Goal: Information Seeking & Learning: Learn about a topic

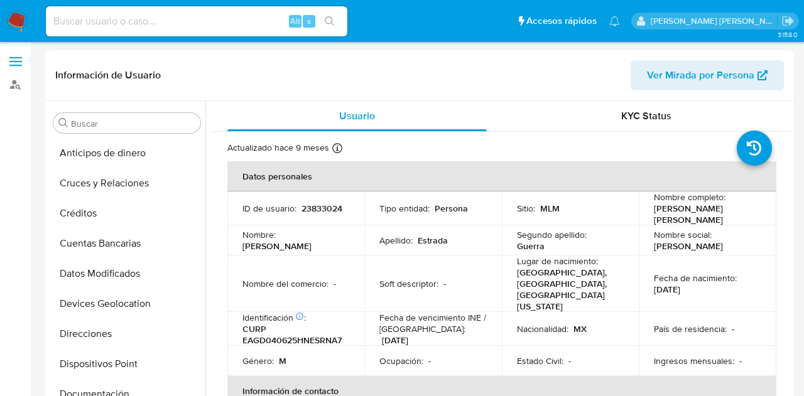
select select "10"
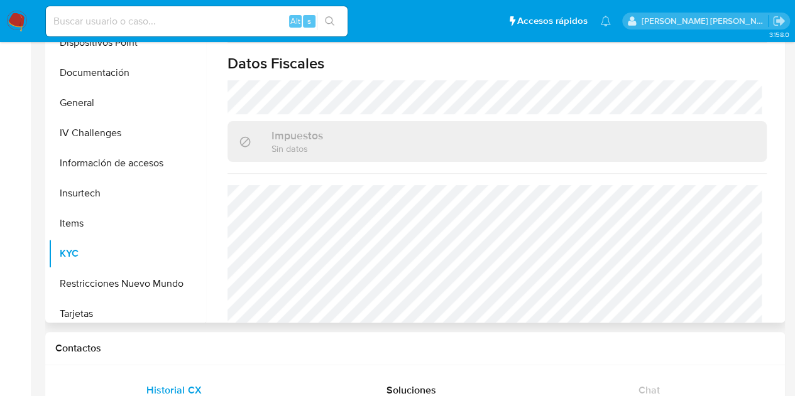
scroll to position [229, 0]
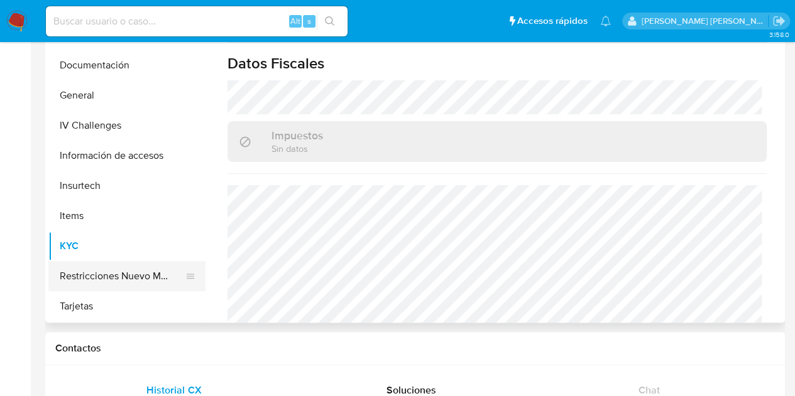
click at [129, 281] on button "Restricciones Nuevo Mundo" at bounding box center [121, 276] width 147 height 30
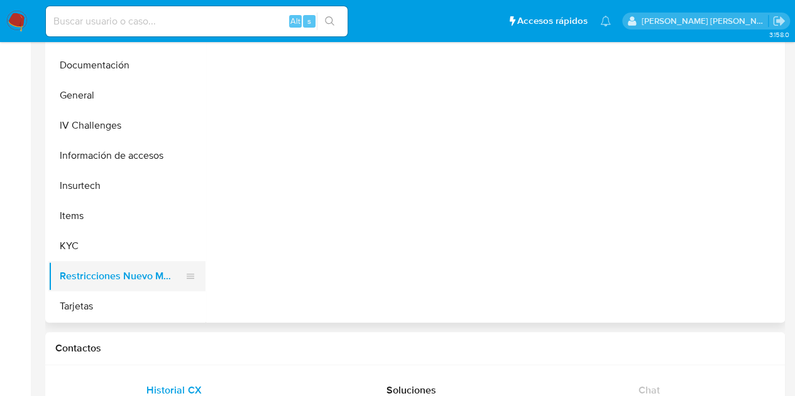
scroll to position [0, 0]
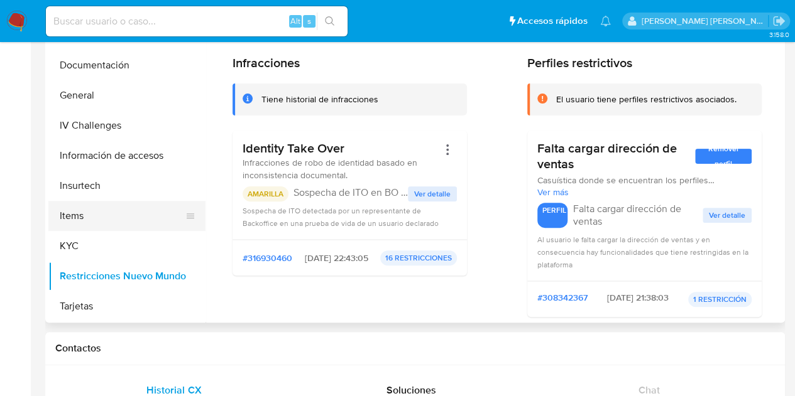
click at [78, 213] on button "Items" at bounding box center [121, 216] width 147 height 30
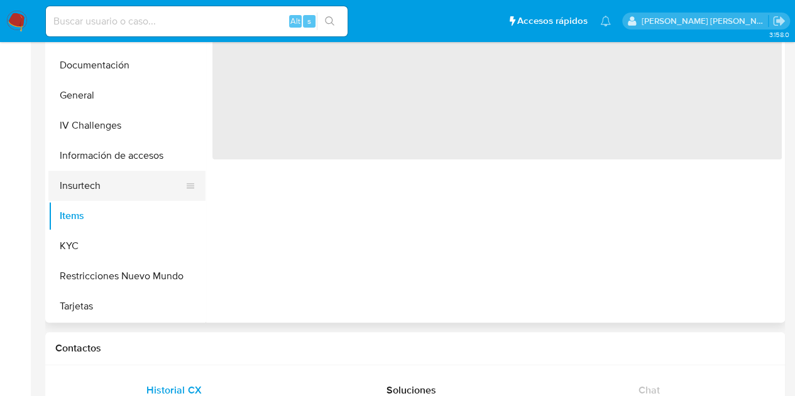
click at [102, 190] on button "Insurtech" at bounding box center [121, 186] width 147 height 30
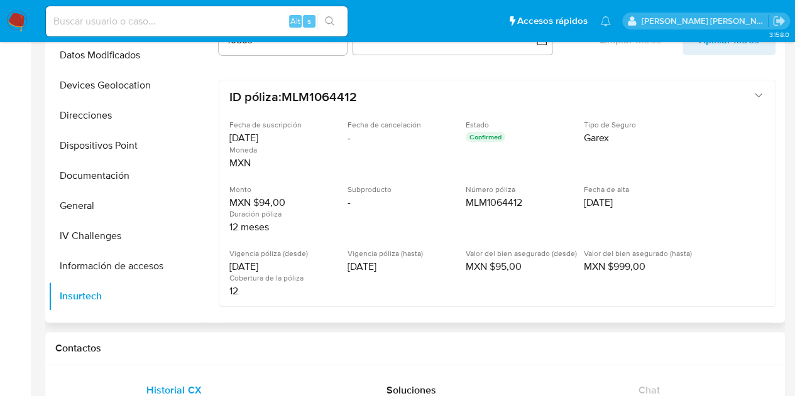
scroll to position [117, 0]
click at [128, 212] on button "General" at bounding box center [121, 208] width 147 height 30
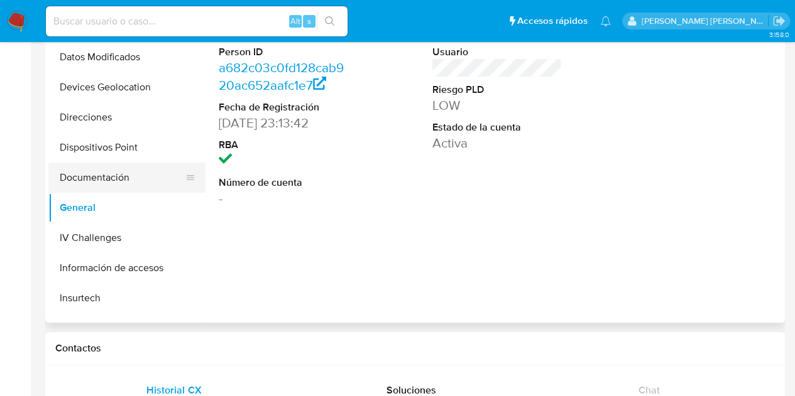
click at [124, 186] on button "Documentación" at bounding box center [121, 178] width 147 height 30
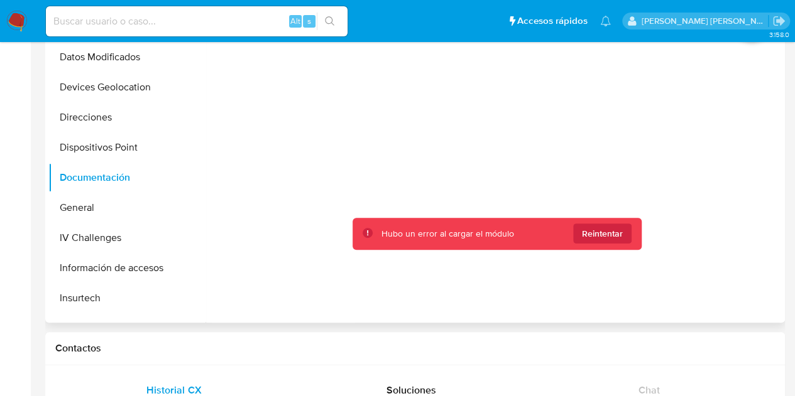
click at [202, 145] on ul "Anticipos de dinero Cruces y Relaciones Créditos Cuentas Bancarias Datos Modifi…" at bounding box center [126, 179] width 157 height 283
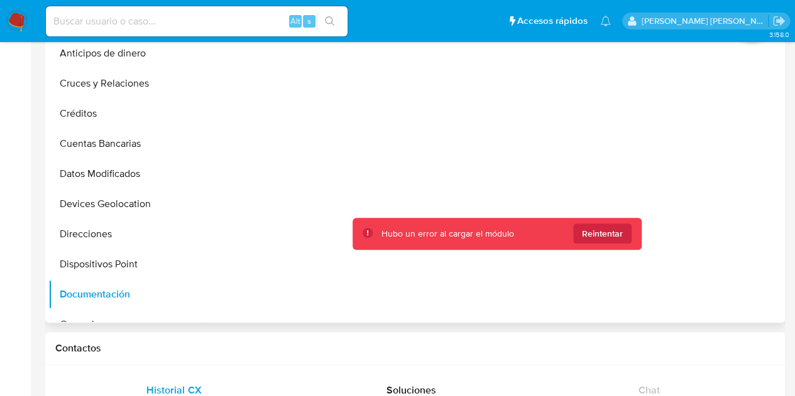
scroll to position [0, 0]
click at [132, 86] on button "Cruces y Relaciones" at bounding box center [121, 83] width 147 height 30
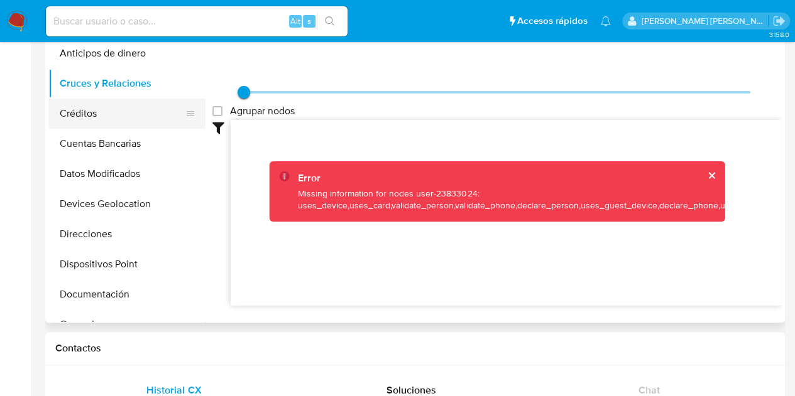
click at [117, 113] on button "Créditos" at bounding box center [121, 114] width 147 height 30
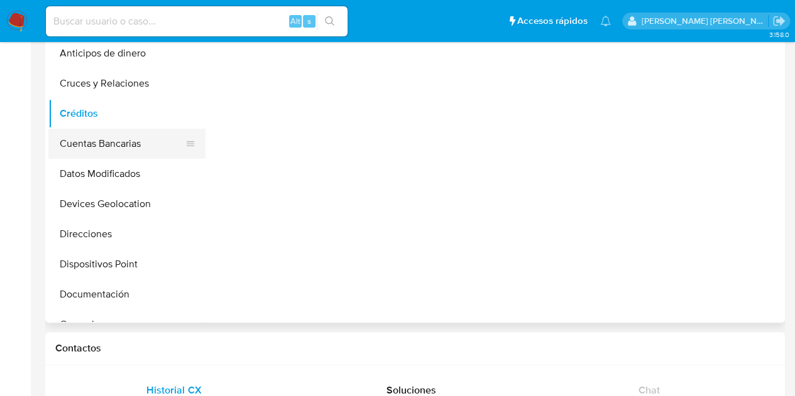
click at [131, 147] on button "Cuentas Bancarias" at bounding box center [121, 144] width 147 height 30
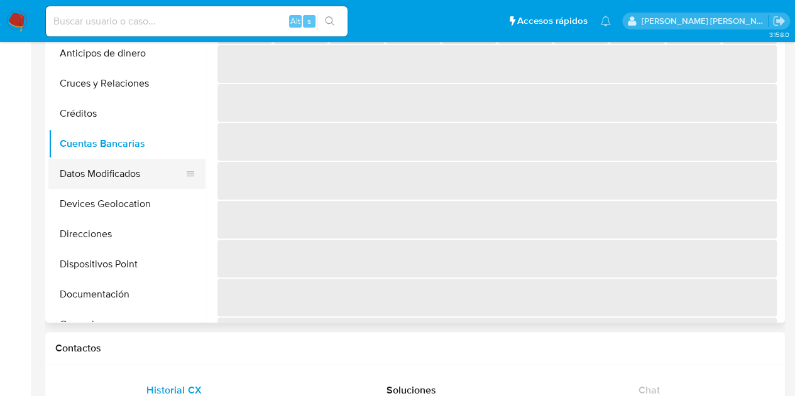
click at [146, 178] on button "Datos Modificados" at bounding box center [121, 174] width 147 height 30
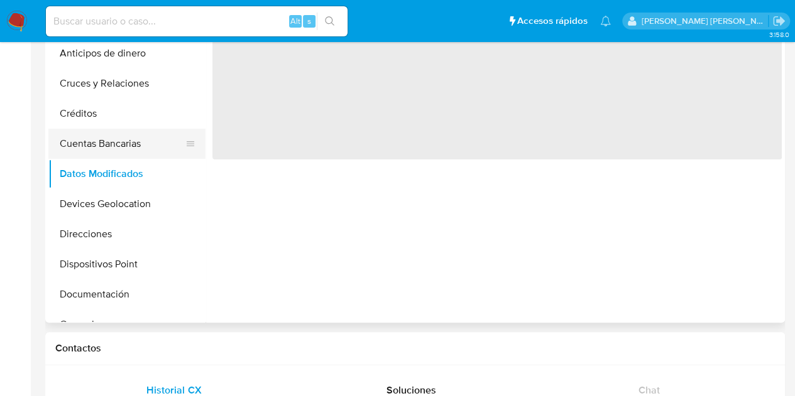
click at [125, 153] on button "Cuentas Bancarias" at bounding box center [121, 144] width 147 height 30
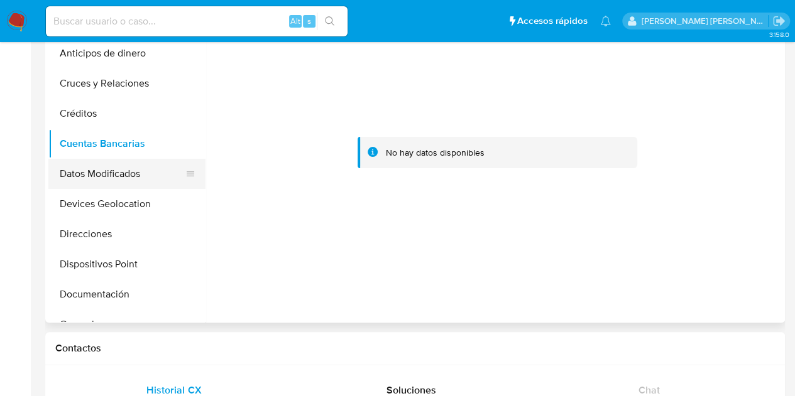
click at [116, 175] on button "Datos Modificados" at bounding box center [121, 174] width 147 height 30
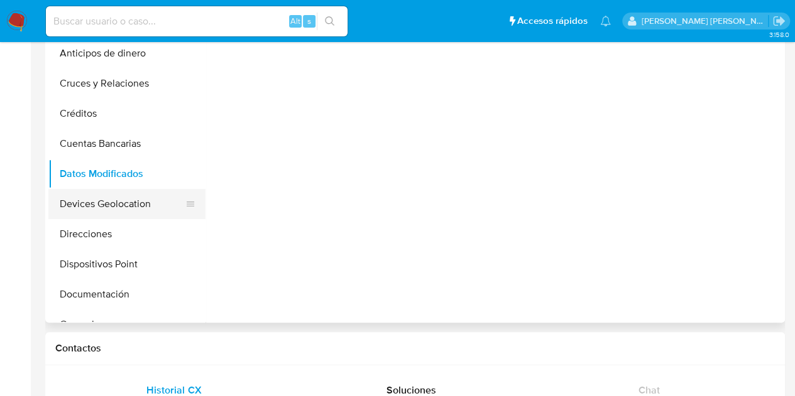
click at [132, 207] on button "Devices Geolocation" at bounding box center [121, 204] width 147 height 30
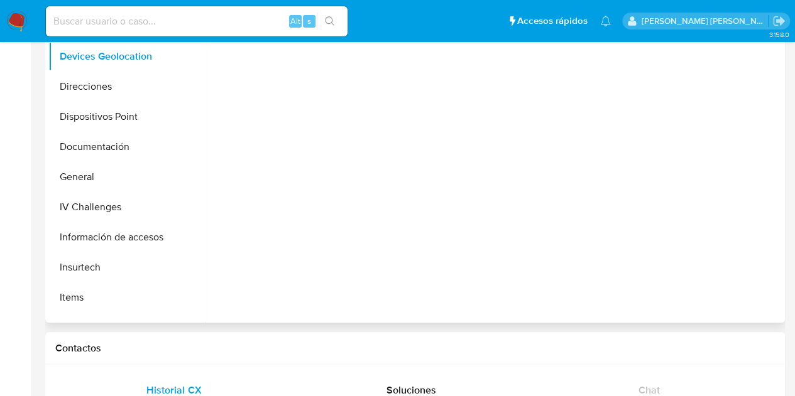
scroll to position [141, 0]
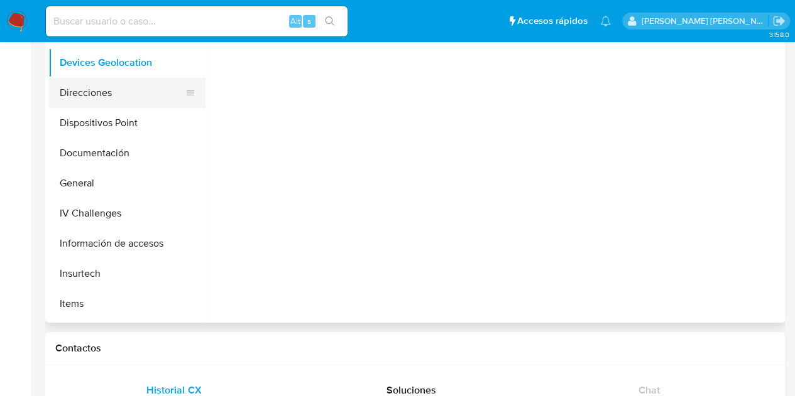
click at [130, 95] on button "Direcciones" at bounding box center [121, 93] width 147 height 30
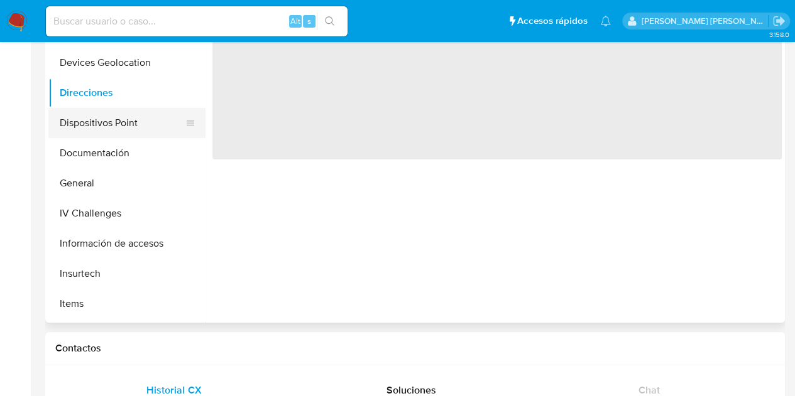
click at [138, 119] on button "Dispositivos Point" at bounding box center [121, 123] width 147 height 30
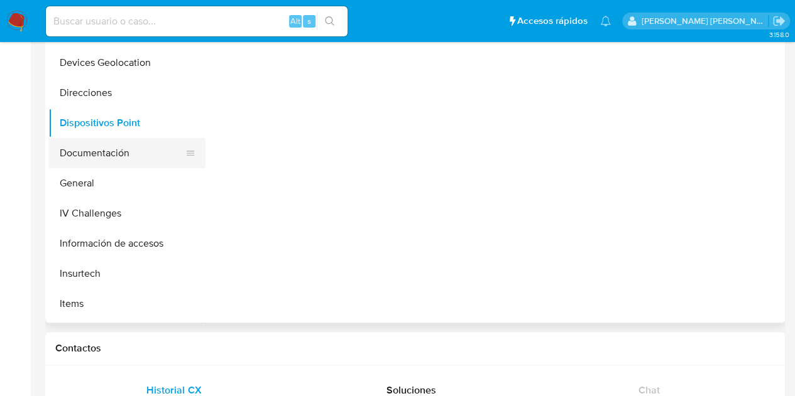
click at [141, 151] on button "Documentación" at bounding box center [121, 153] width 147 height 30
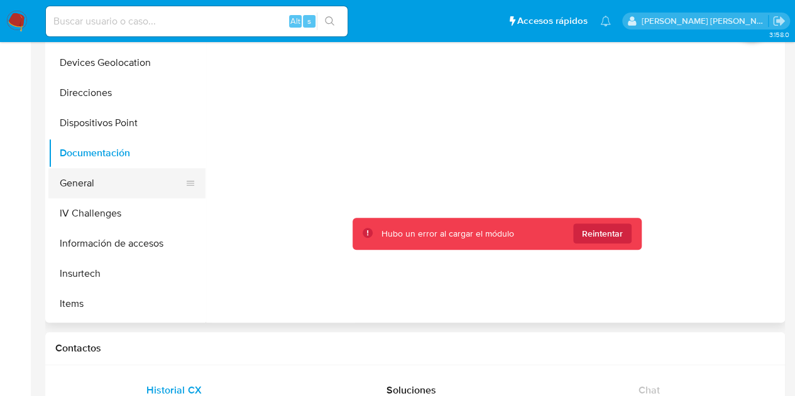
click at [135, 192] on button "General" at bounding box center [121, 183] width 147 height 30
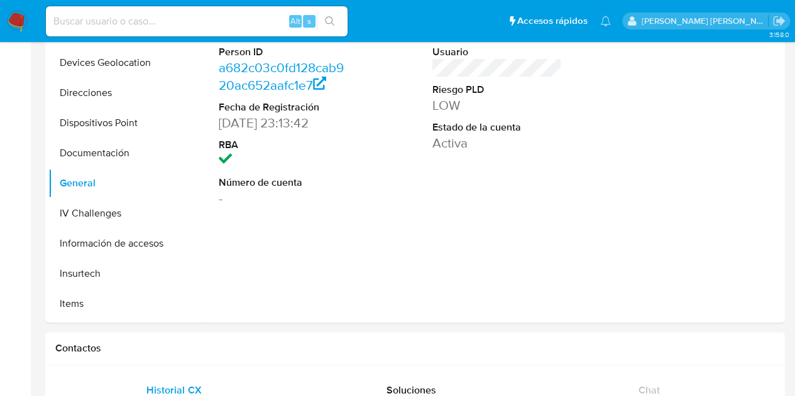
click at [794, 97] on div at bounding box center [794, 198] width 1 height 396
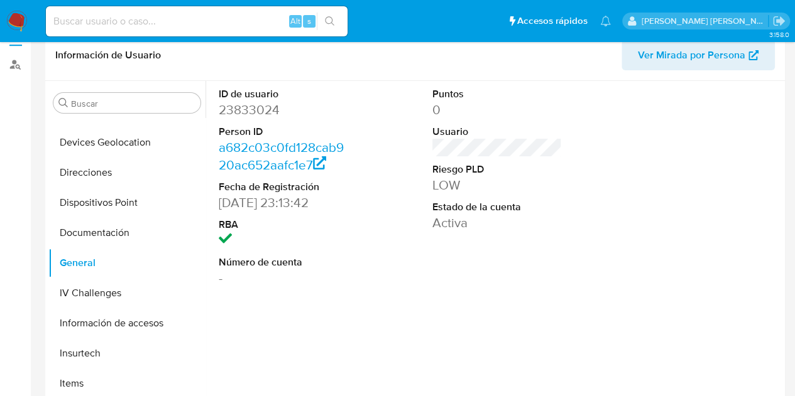
scroll to position [0, 0]
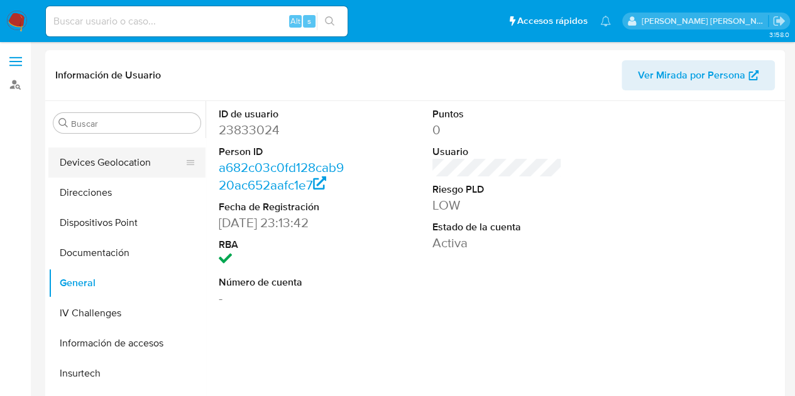
click at [98, 158] on button "Devices Geolocation" at bounding box center [121, 163] width 147 height 30
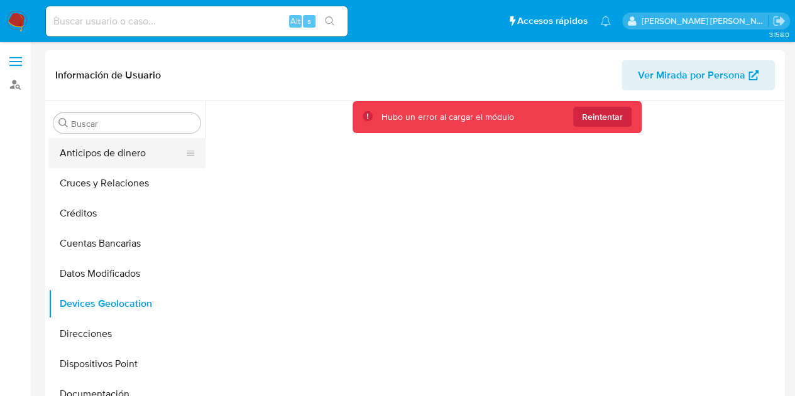
click at [111, 168] on button "Anticipos de dinero" at bounding box center [121, 153] width 147 height 30
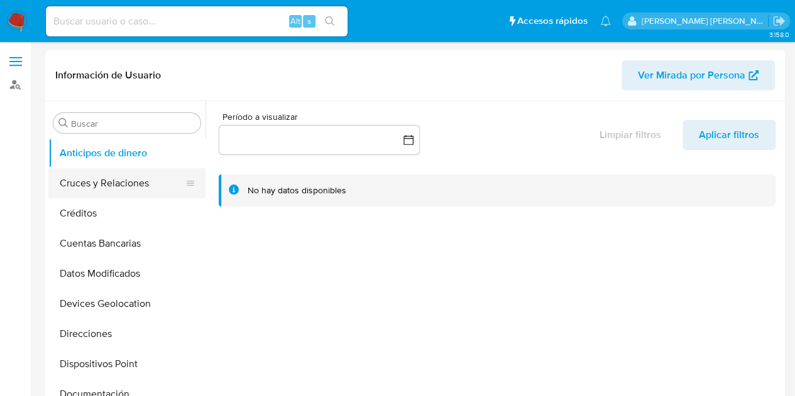
click at [122, 180] on button "Cruces y Relaciones" at bounding box center [121, 183] width 147 height 30
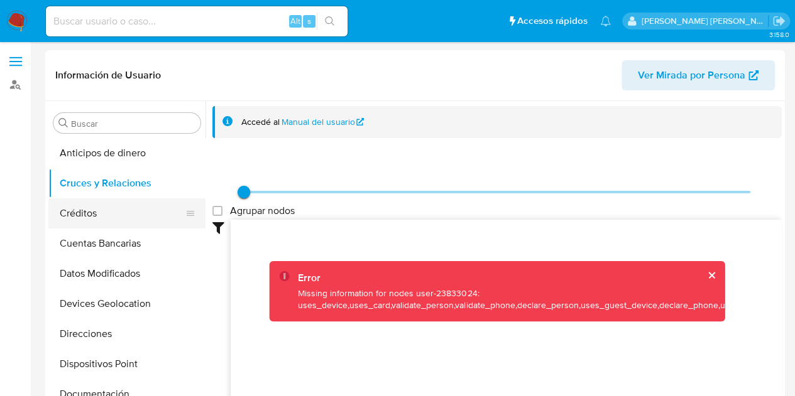
click at [117, 218] on button "Créditos" at bounding box center [121, 214] width 147 height 30
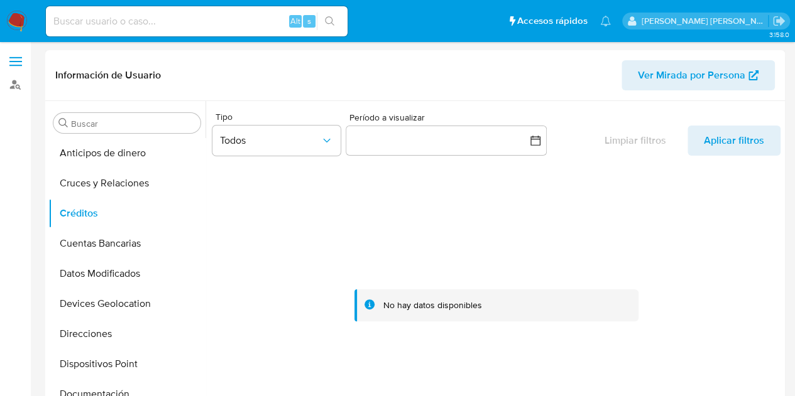
click at [205, 213] on div "Buscar Anticipos de dinero Cruces y Relaciones Créditos Cuentas Bancarias Datos…" at bounding box center [414, 262] width 733 height 322
click at [224, 187] on div at bounding box center [496, 306] width 568 height 280
click at [113, 232] on button "Cuentas Bancarias" at bounding box center [121, 244] width 147 height 30
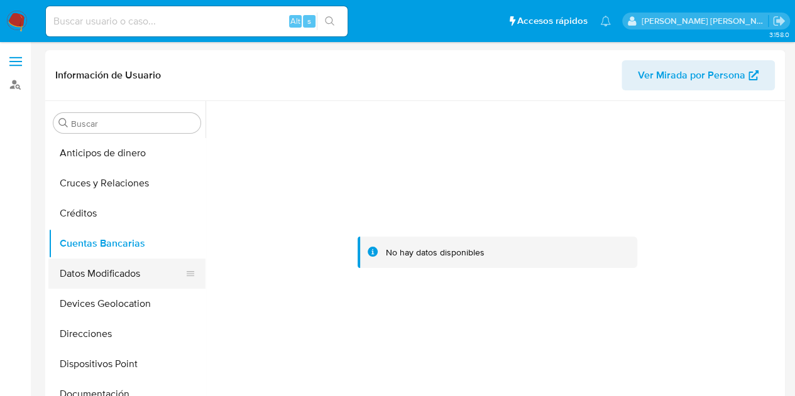
click at [145, 281] on button "Datos Modificados" at bounding box center [121, 274] width 147 height 30
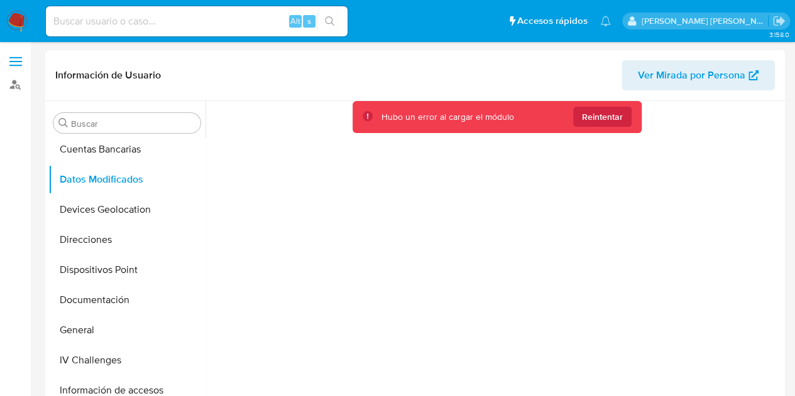
scroll to position [122, 0]
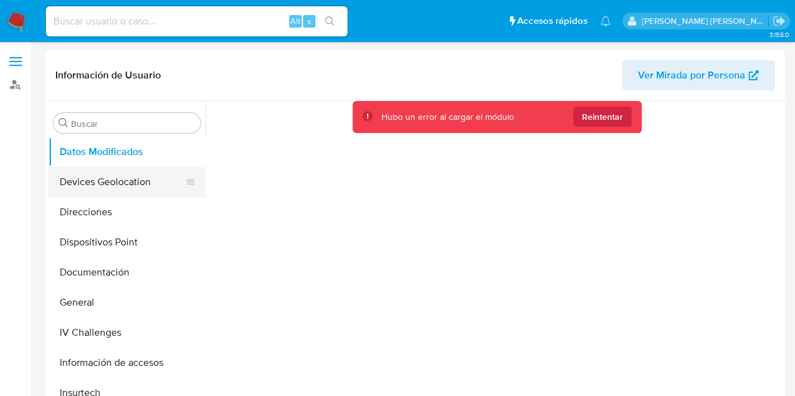
click at [162, 187] on button "Devices Geolocation" at bounding box center [121, 182] width 147 height 30
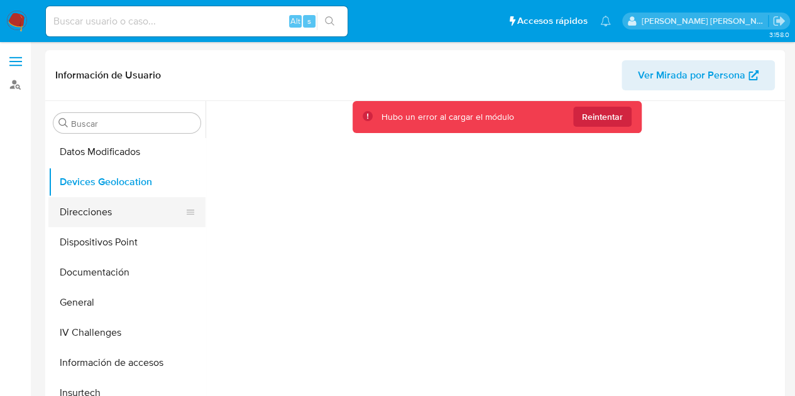
click at [157, 219] on button "Direcciones" at bounding box center [121, 212] width 147 height 30
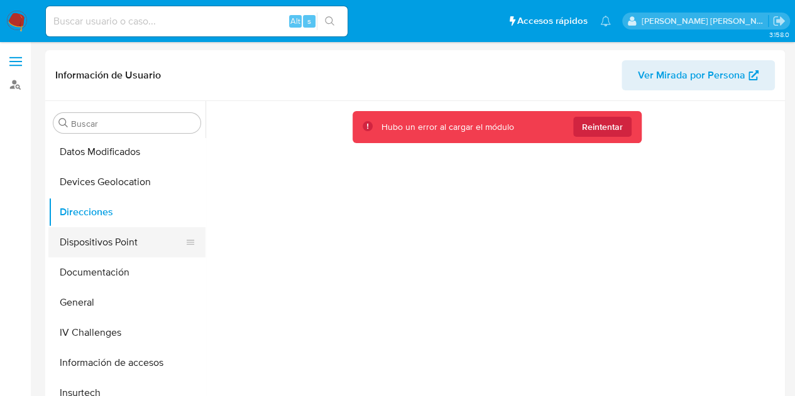
click at [143, 247] on button "Dispositivos Point" at bounding box center [121, 242] width 147 height 30
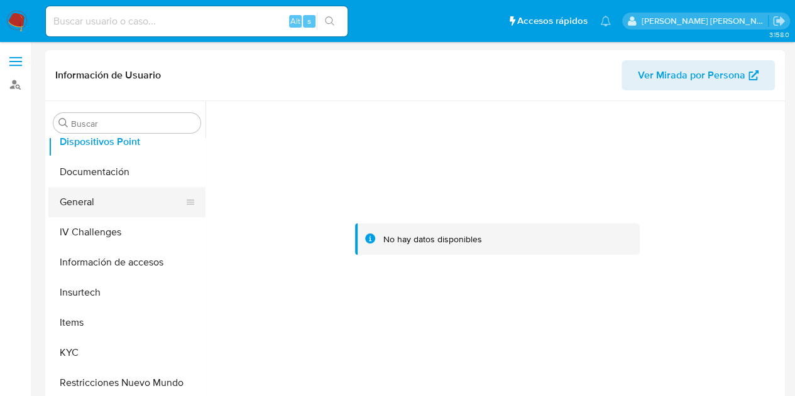
scroll to position [224, 0]
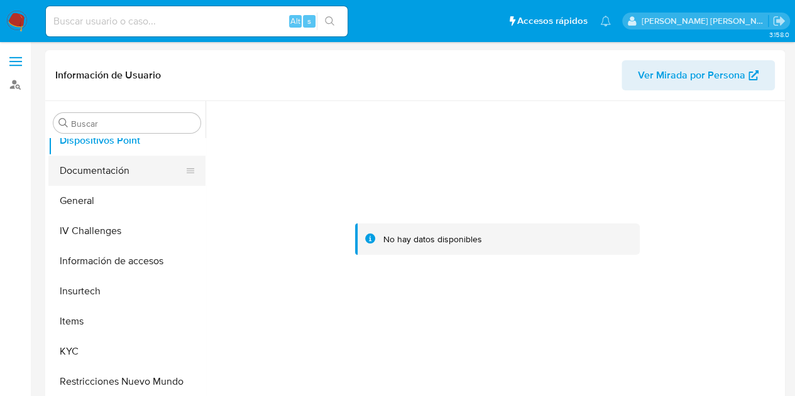
click at [145, 173] on button "Documentación" at bounding box center [121, 171] width 147 height 30
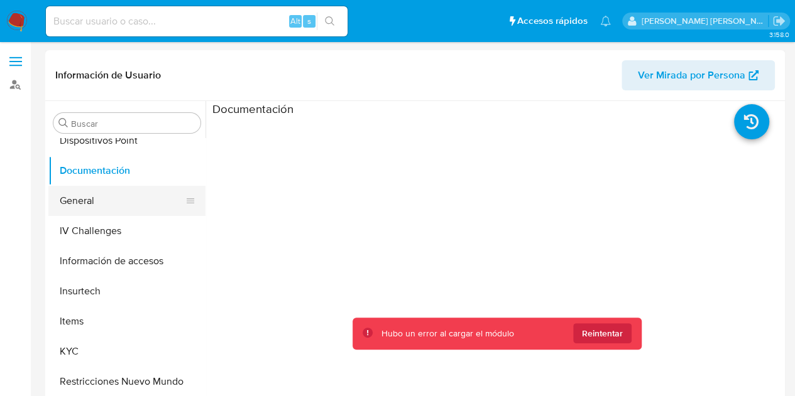
click at [145, 198] on button "General" at bounding box center [121, 201] width 147 height 30
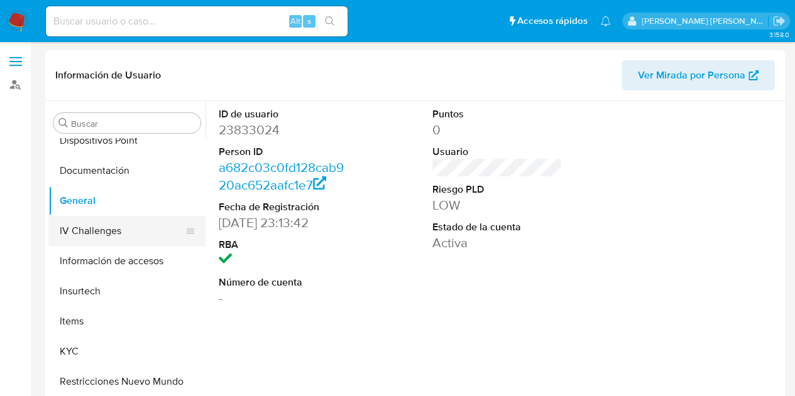
click at [134, 233] on button "IV Challenges" at bounding box center [121, 231] width 147 height 30
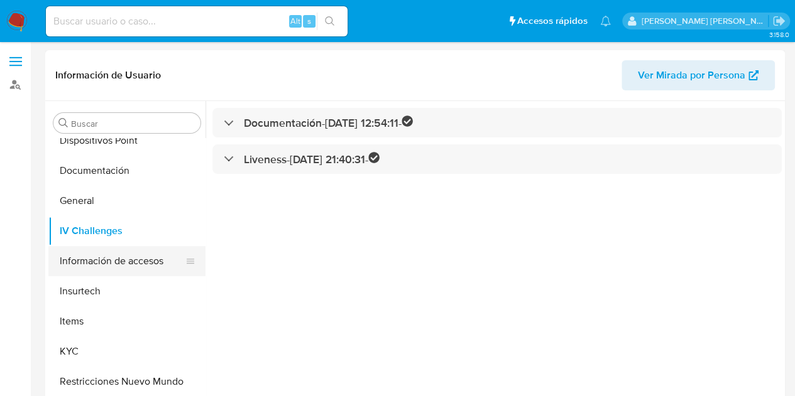
click at [143, 265] on button "Información de accesos" at bounding box center [121, 261] width 147 height 30
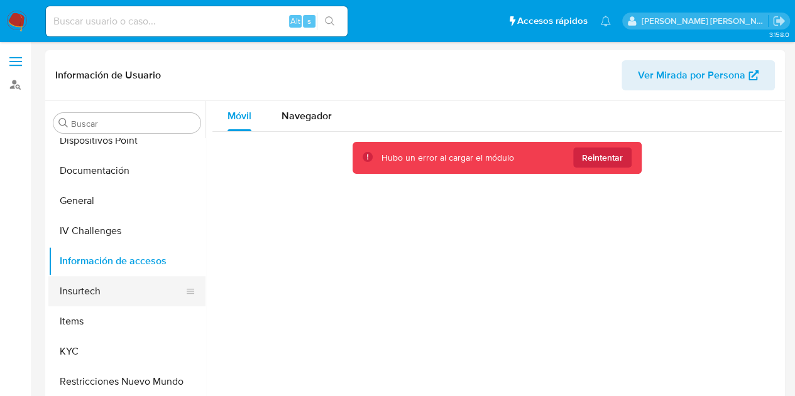
click at [123, 290] on button "Insurtech" at bounding box center [121, 291] width 147 height 30
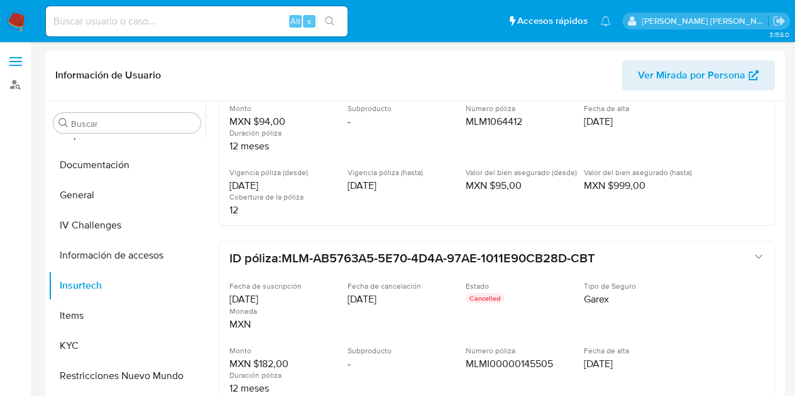
scroll to position [277, 0]
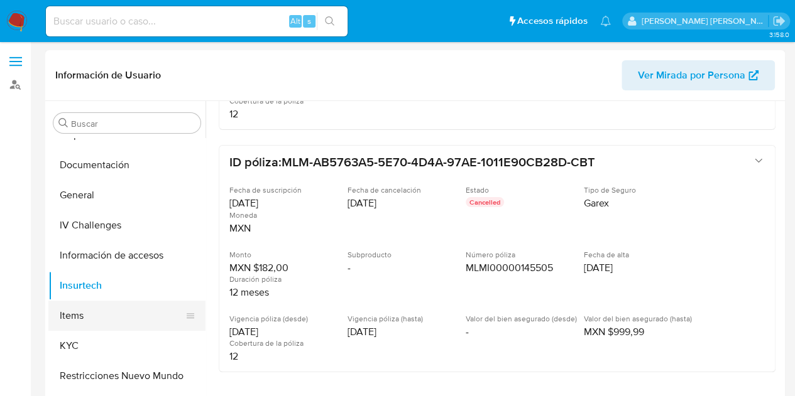
click at [119, 310] on button "Items" at bounding box center [121, 316] width 147 height 30
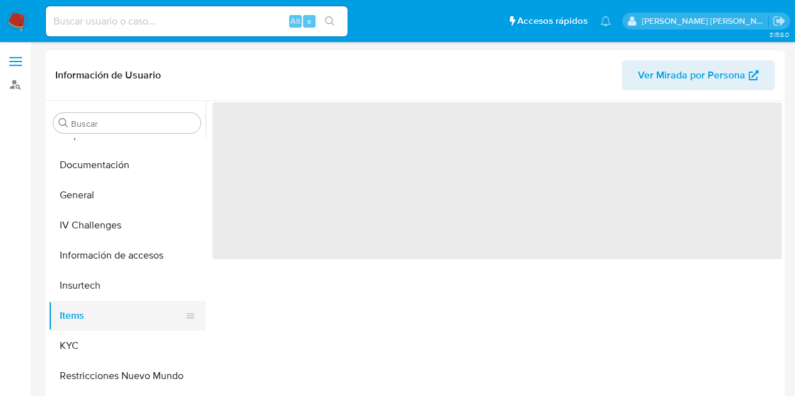
scroll to position [0, 0]
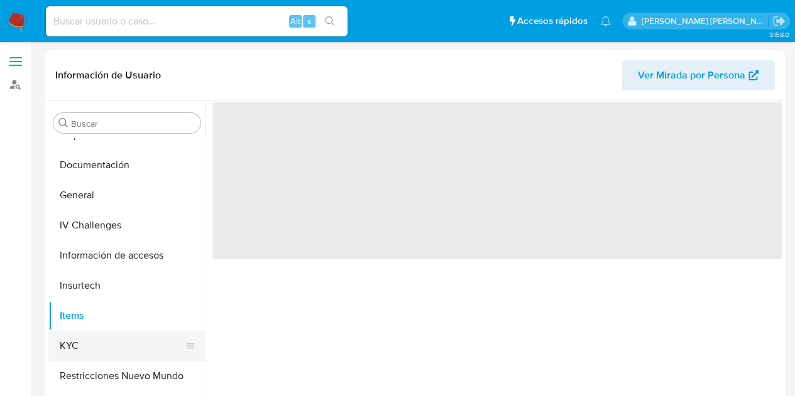
click at [117, 350] on button "KYC" at bounding box center [121, 346] width 147 height 30
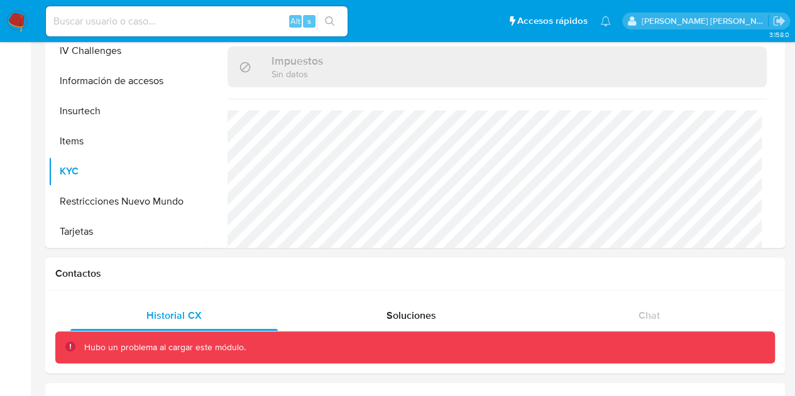
scroll to position [165, 0]
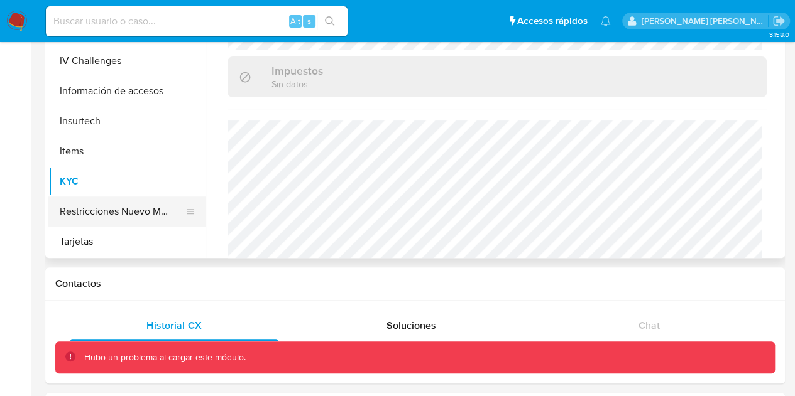
click at [126, 224] on button "Restricciones Nuevo Mundo" at bounding box center [121, 212] width 147 height 30
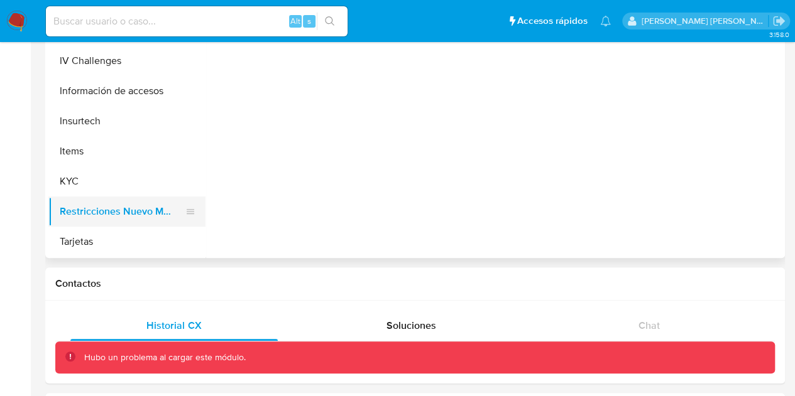
scroll to position [0, 0]
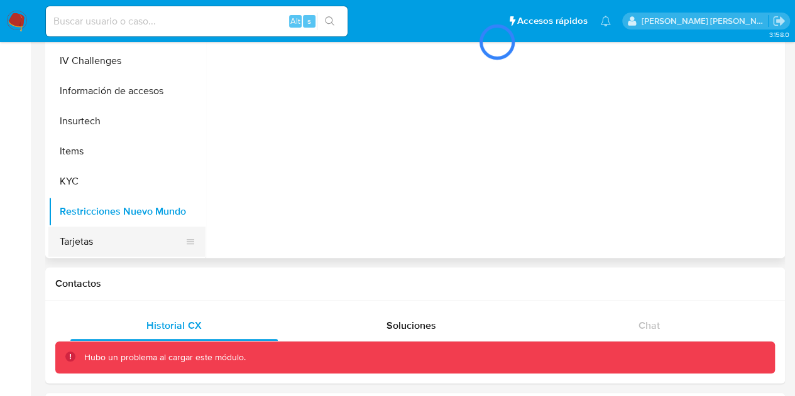
click at [121, 242] on button "Tarjetas" at bounding box center [121, 242] width 147 height 30
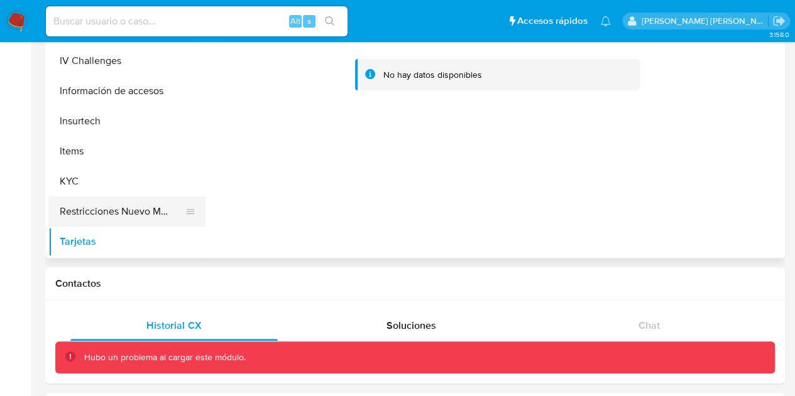
click at [128, 214] on button "Restricciones Nuevo Mundo" at bounding box center [121, 212] width 147 height 30
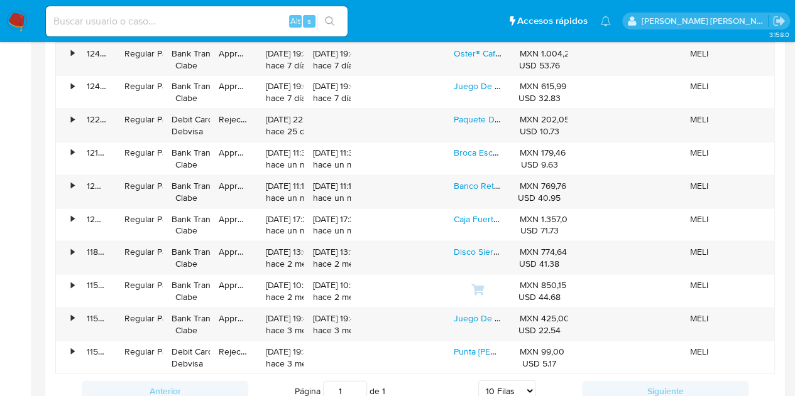
scroll to position [1155, 0]
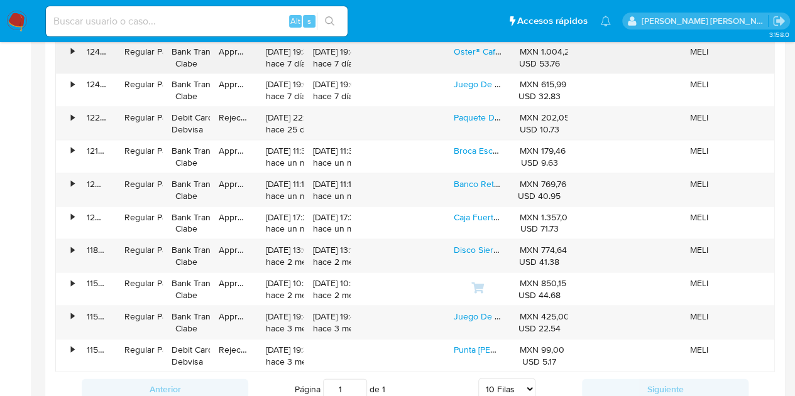
click at [76, 54] on div "•" at bounding box center [67, 57] width 22 height 33
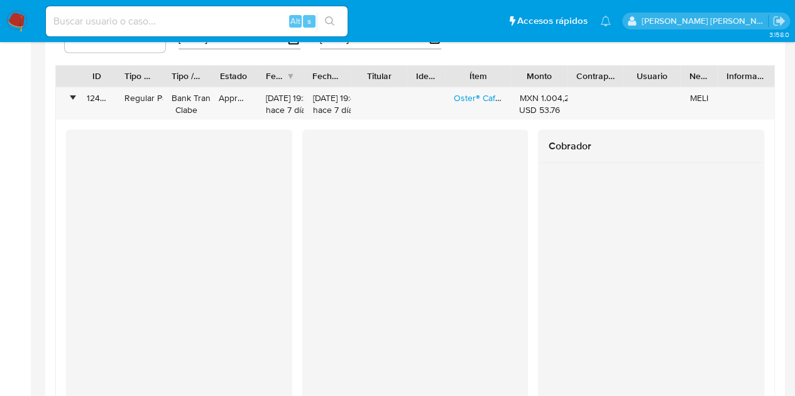
scroll to position [1103, 0]
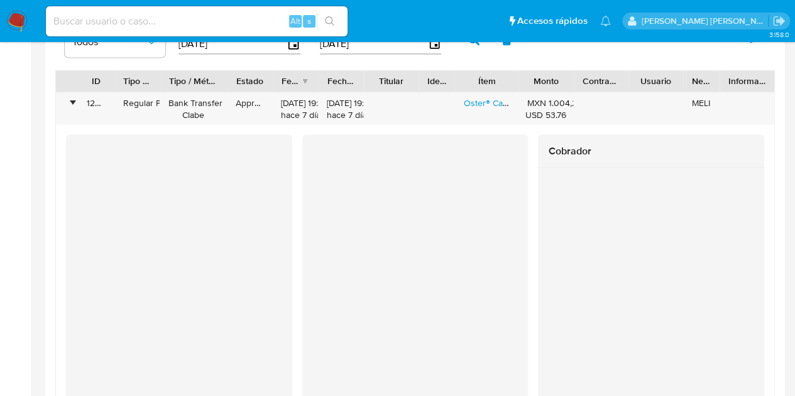
drag, startPoint x: 219, startPoint y: 79, endPoint x: 241, endPoint y: 80, distance: 22.7
click at [241, 80] on div "ID Tipo de operación Tipo / Método Estado Fecha de creación Fecha de aprobación…" at bounding box center [415, 80] width 718 height 21
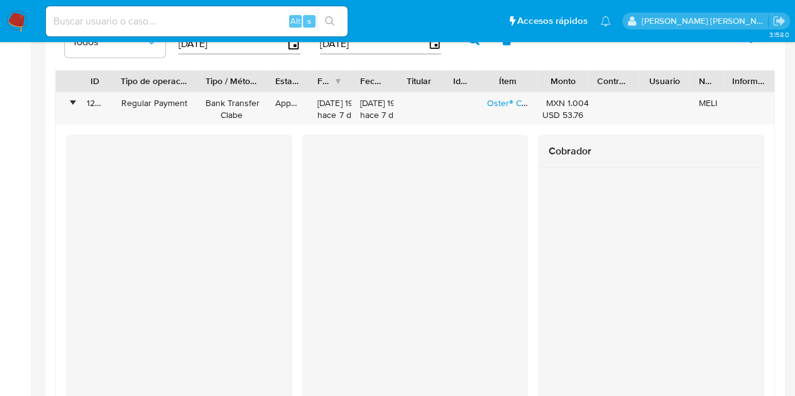
drag, startPoint x: 161, startPoint y: 82, endPoint x: 200, endPoint y: 80, distance: 39.7
click at [200, 80] on div at bounding box center [196, 80] width 23 height 21
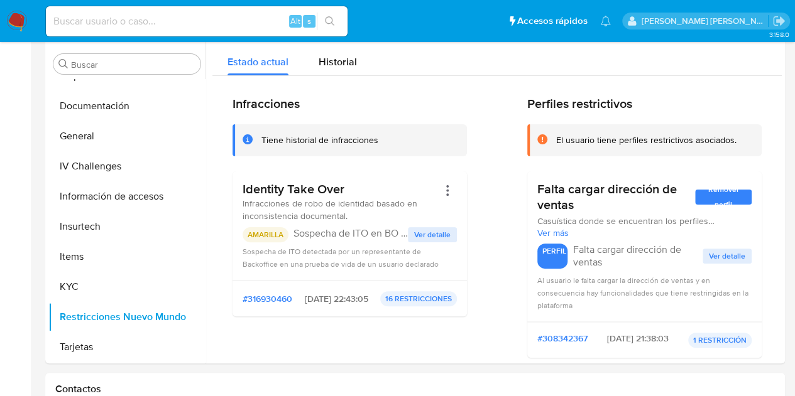
scroll to position [57, 0]
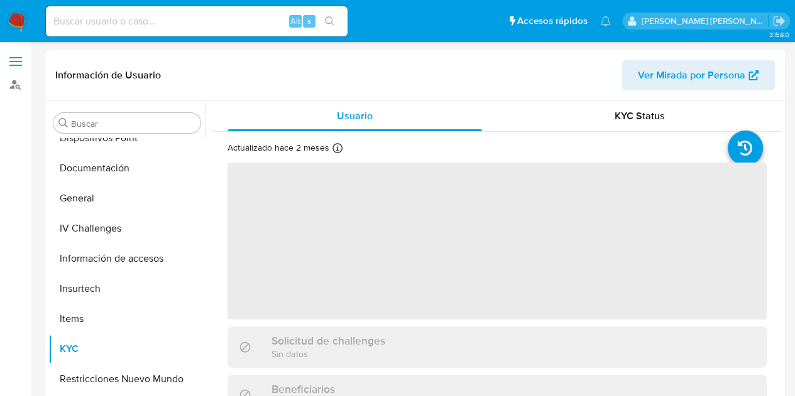
scroll to position [229, 0]
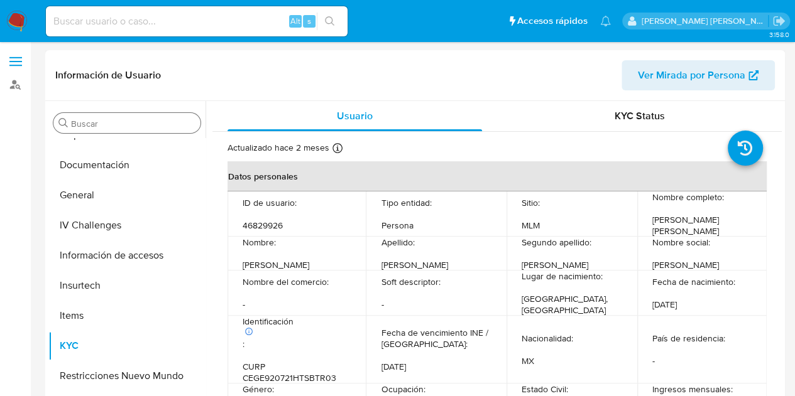
select select "10"
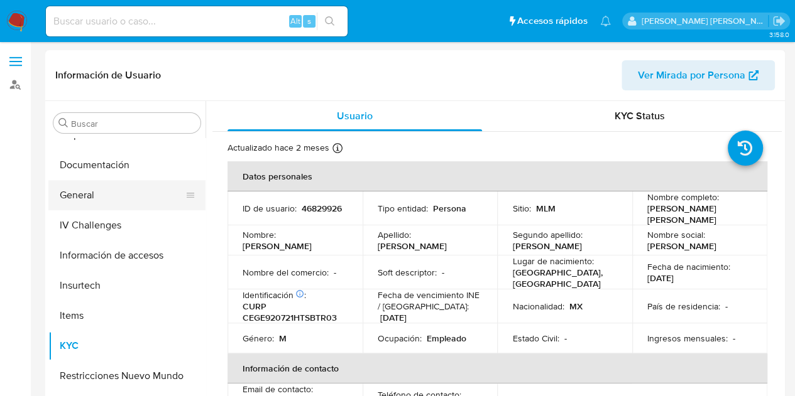
click at [118, 183] on button "General" at bounding box center [121, 195] width 147 height 30
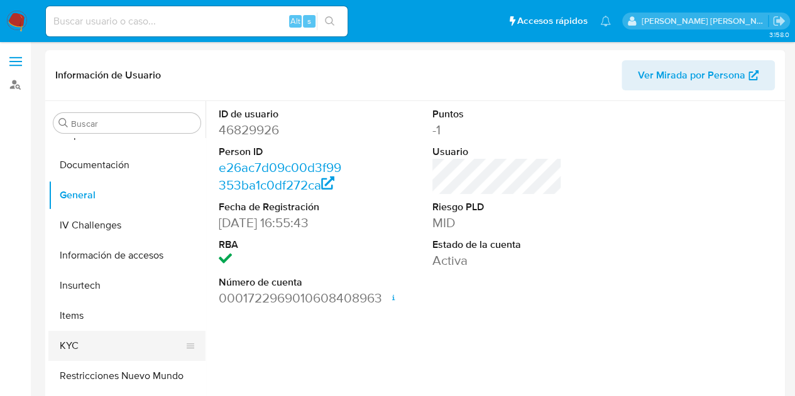
click at [119, 336] on button "KYC" at bounding box center [121, 346] width 147 height 30
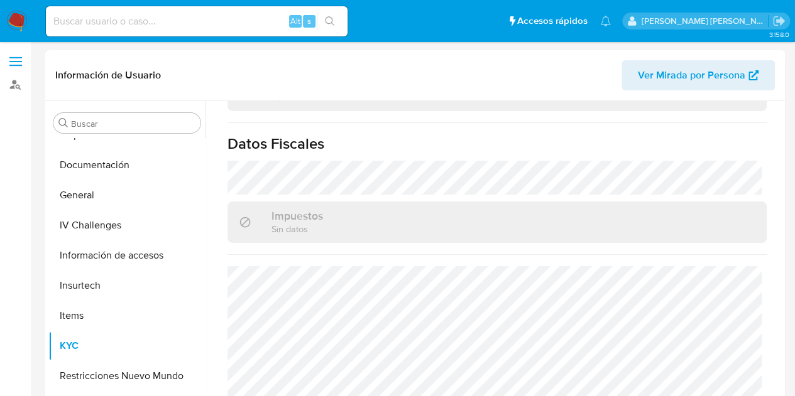
scroll to position [1171, 0]
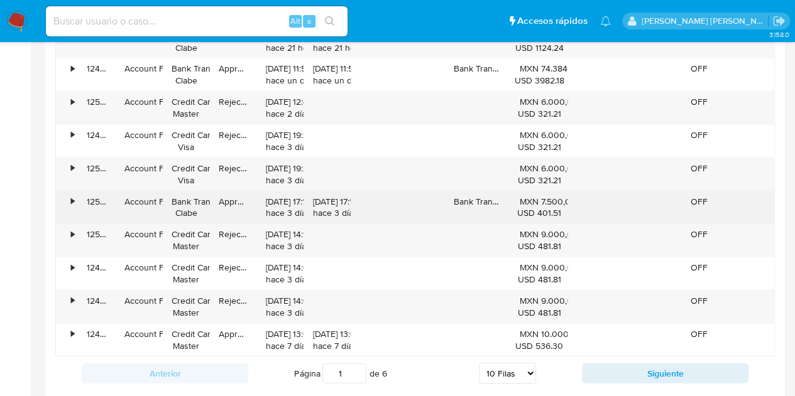
click at [73, 195] on div "•" at bounding box center [72, 201] width 3 height 12
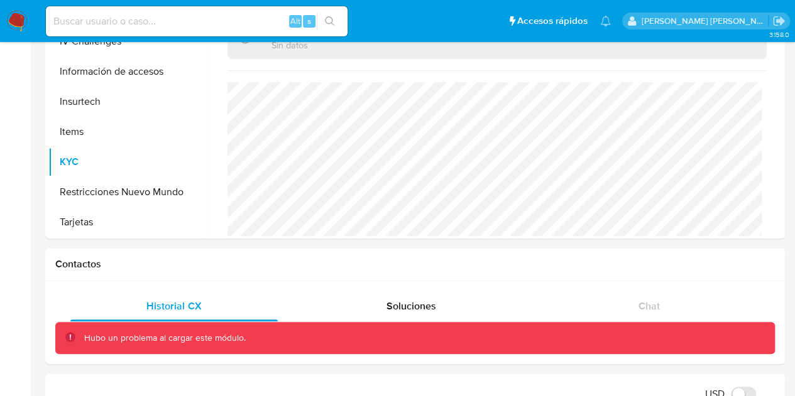
scroll to position [0, 0]
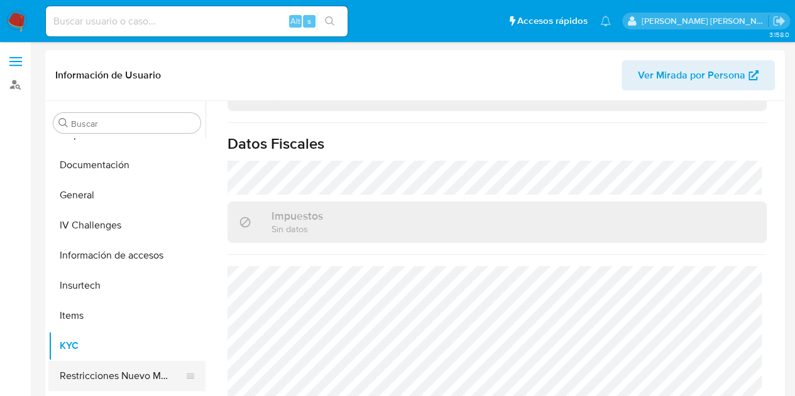
click at [140, 372] on button "Restricciones Nuevo Mundo" at bounding box center [121, 376] width 147 height 30
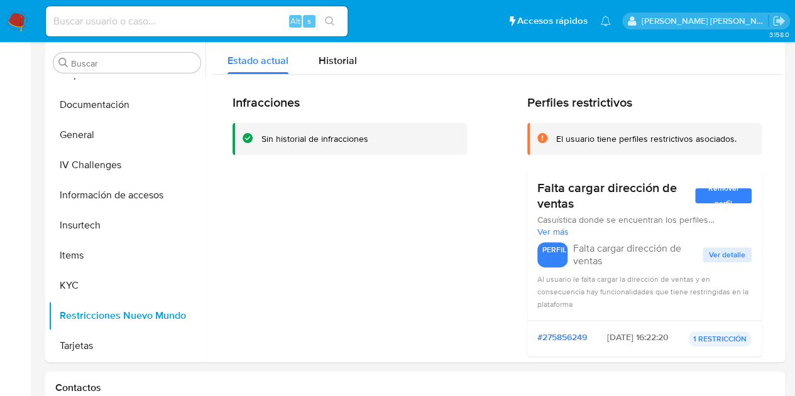
scroll to position [58, 0]
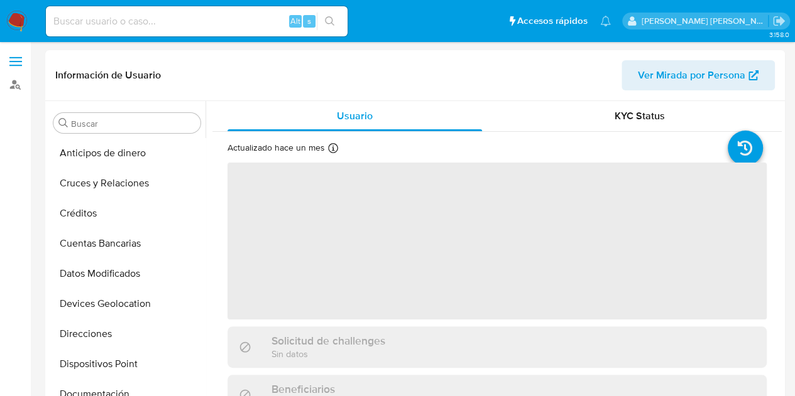
scroll to position [229, 0]
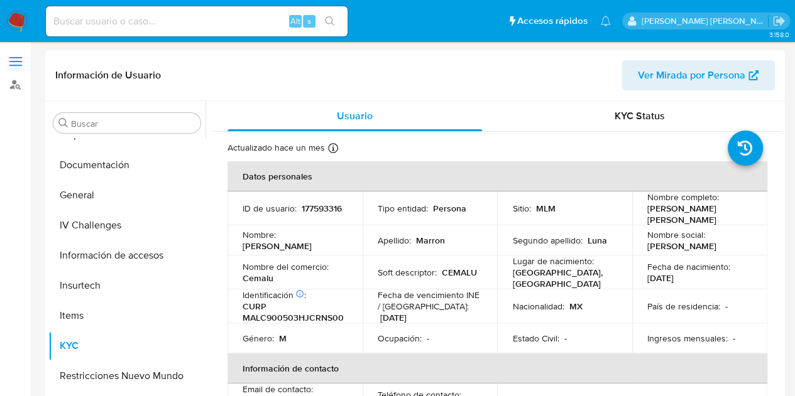
select select "10"
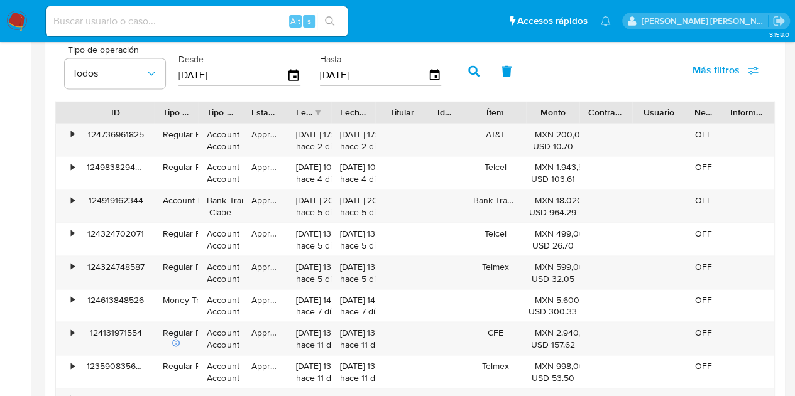
drag, startPoint x: 118, startPoint y: 116, endPoint x: 156, endPoint y: 117, distance: 38.4
click at [156, 117] on div at bounding box center [154, 112] width 23 height 21
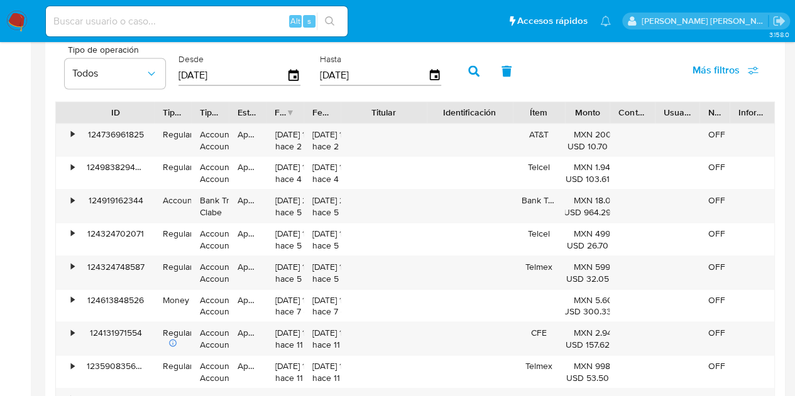
click at [462, 128] on div "ID Tipo de operación Tipo / Método Estado Fecha de creación Fecha de aprobación…" at bounding box center [414, 278] width 719 height 354
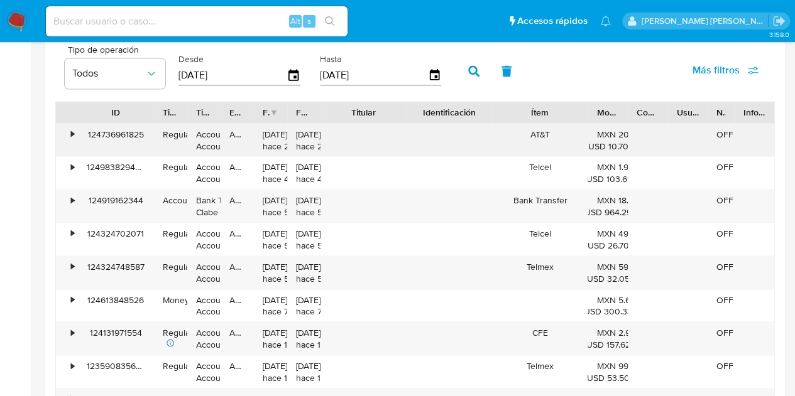
drag, startPoint x: 562, startPoint y: 114, endPoint x: 606, endPoint y: 128, distance: 45.5
click at [606, 128] on div "ID Tipo de operación Tipo / Método Estado Fecha de creación Fecha de aprobación…" at bounding box center [414, 278] width 719 height 354
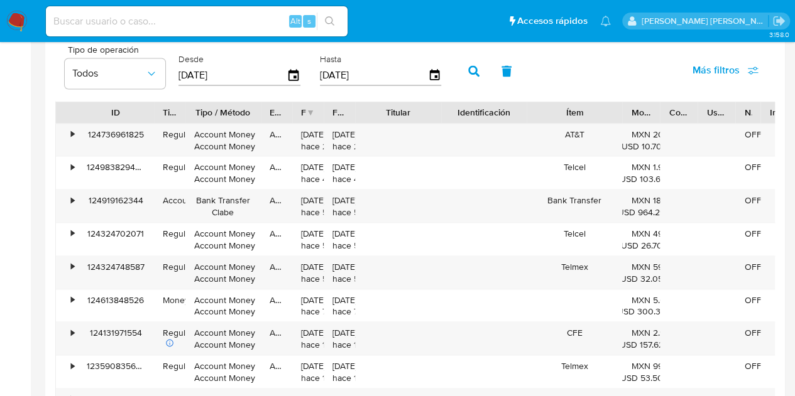
drag, startPoint x: 222, startPoint y: 114, endPoint x: 273, endPoint y: 114, distance: 50.3
click at [272, 114] on div at bounding box center [260, 112] width 23 height 21
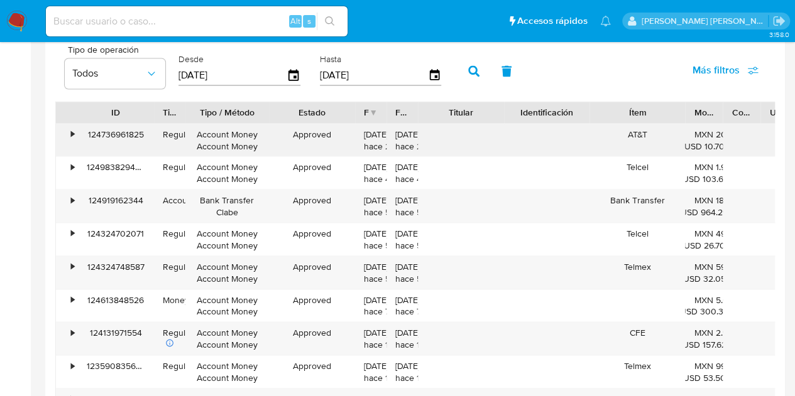
drag, startPoint x: 301, startPoint y: 112, endPoint x: 356, endPoint y: 128, distance: 56.9
click at [356, 128] on div "ID Tipo de operación Tipo / Método Estado Fecha de creación Fecha de aprobación…" at bounding box center [414, 278] width 719 height 354
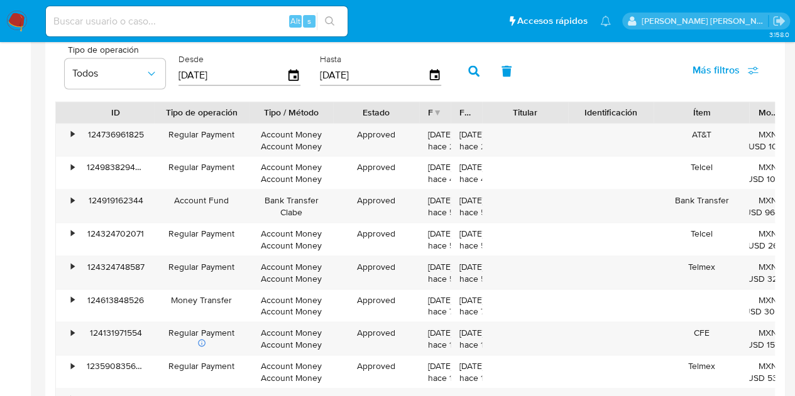
drag, startPoint x: 192, startPoint y: 109, endPoint x: 256, endPoint y: 114, distance: 64.3
click at [256, 114] on div at bounding box center [249, 112] width 23 height 21
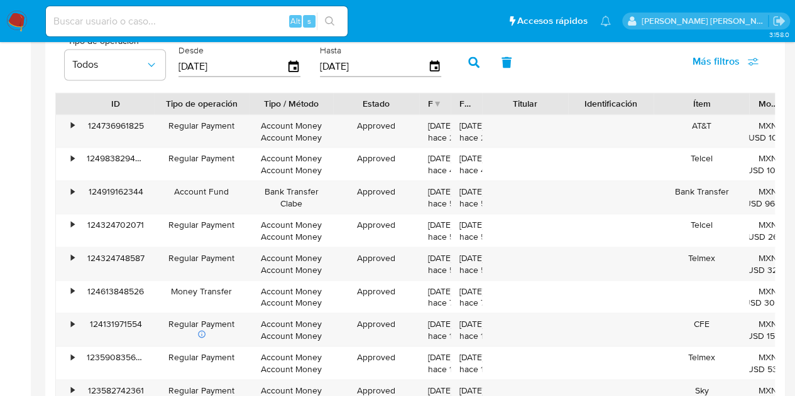
scroll to position [1091, 0]
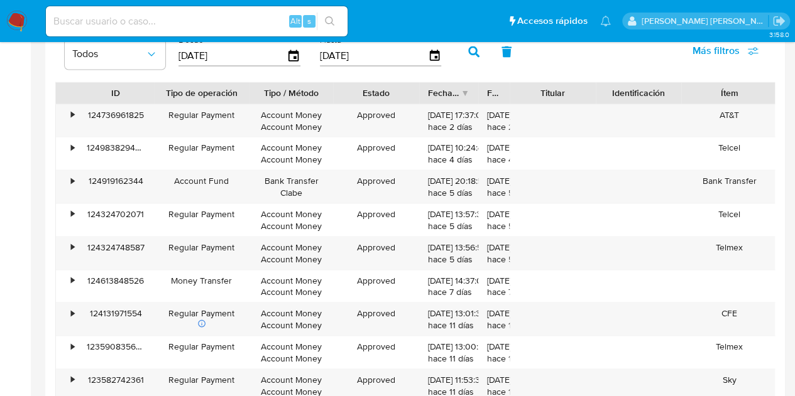
drag, startPoint x: 445, startPoint y: 91, endPoint x: 473, endPoint y: 90, distance: 27.7
click at [473, 90] on div at bounding box center [478, 92] width 23 height 21
click at [72, 178] on div "•" at bounding box center [72, 181] width 3 height 12
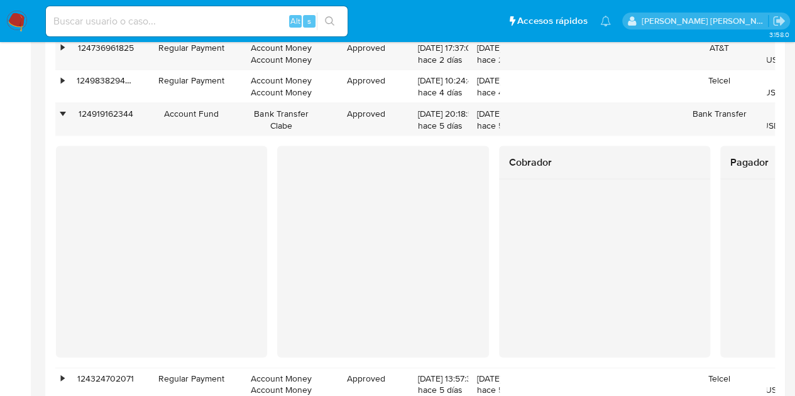
scroll to position [0, 0]
